Goal: Information Seeking & Learning: Learn about a topic

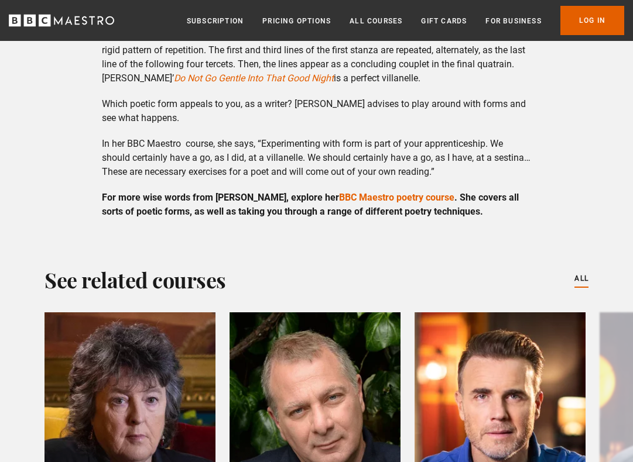
scroll to position [5738, 0]
